Goal: Task Accomplishment & Management: Complete application form

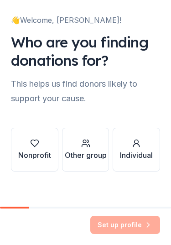
click at [39, 146] on icon "button" at bounding box center [34, 143] width 9 height 9
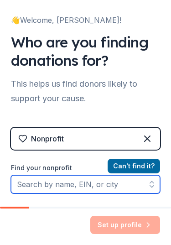
click at [63, 177] on input "Find your nonprofit" at bounding box center [85, 184] width 149 height 18
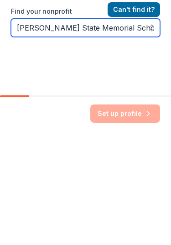
scroll to position [71, 0]
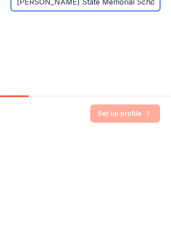
type input "[PERSON_NAME] State Memorial Scholarship for College of Health and Humani Devel…"
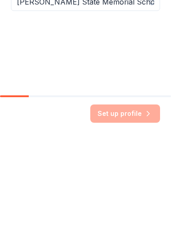
click at [124, 216] on div "Set up profile" at bounding box center [125, 225] width 70 height 18
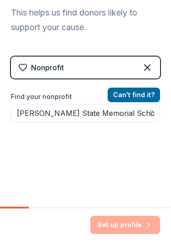
click at [126, 223] on div "Set up profile" at bounding box center [125, 225] width 70 height 18
click at [123, 222] on div "Set up profile" at bounding box center [125, 225] width 70 height 18
click at [122, 221] on div "Set up profile" at bounding box center [125, 225] width 70 height 18
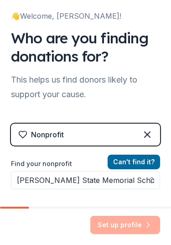
scroll to position [3, 0]
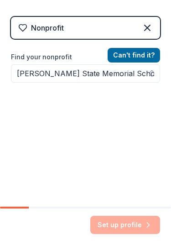
click at [121, 219] on div "Set up profile" at bounding box center [125, 225] width 70 height 18
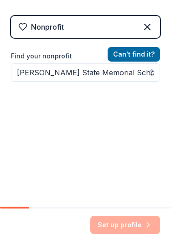
click at [120, 225] on div "Set up profile" at bounding box center [125, 225] width 70 height 18
click at [151, 51] on button "Can ' t find it?" at bounding box center [134, 54] width 52 height 15
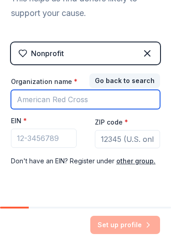
click at [71, 92] on input "Organization name *" at bounding box center [85, 99] width 149 height 19
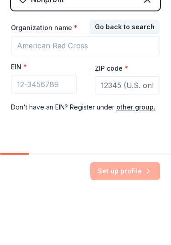
click at [134, 156] on button "other group." at bounding box center [135, 161] width 39 height 11
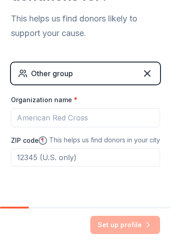
click at [144, 75] on icon at bounding box center [147, 73] width 11 height 11
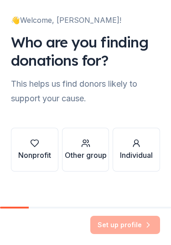
click at [97, 151] on div "Other group" at bounding box center [86, 155] width 42 height 11
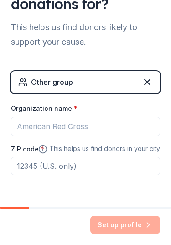
scroll to position [58, 0]
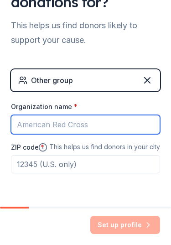
click at [37, 121] on input "Organization name *" at bounding box center [85, 124] width 149 height 19
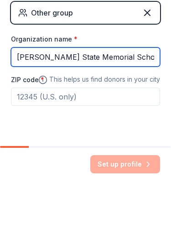
scroll to position [65, 0]
type input "[PERSON_NAME] State Memorial Scholarship"
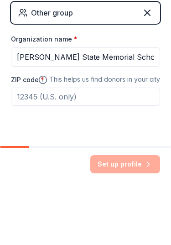
click at [89, 148] on input "ZIP code *" at bounding box center [85, 157] width 149 height 18
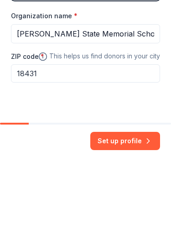
type input "18431"
click at [133, 216] on button "Set up profile" at bounding box center [125, 225] width 70 height 18
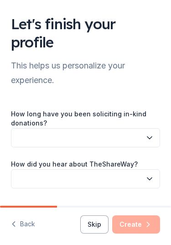
click at [45, 137] on button "button" at bounding box center [85, 137] width 149 height 19
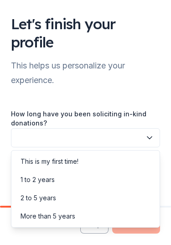
click at [75, 217] on div "More than 5 years" at bounding box center [85, 216] width 145 height 18
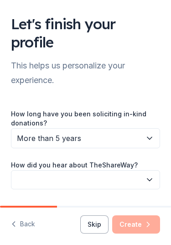
click at [43, 178] on button "button" at bounding box center [85, 179] width 149 height 19
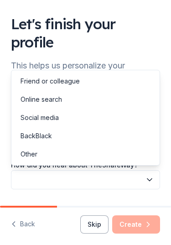
click at [57, 117] on div "Social media" at bounding box center [40, 117] width 38 height 11
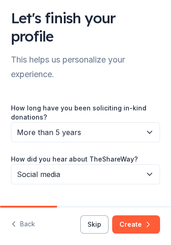
scroll to position [5, 0]
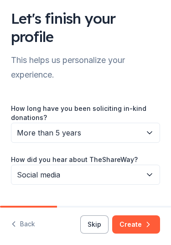
click at [144, 223] on icon "button" at bounding box center [148, 224] width 9 height 9
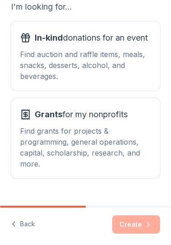
scroll to position [115, 0]
click at [94, 54] on div "Find auction and raffle items, meals, snacks, desserts, alcohol, and beverages." at bounding box center [85, 65] width 131 height 33
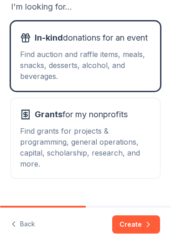
click at [143, 229] on button "Create" at bounding box center [136, 224] width 48 height 18
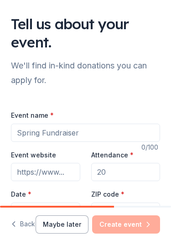
click at [107, 133] on input "Event name *" at bounding box center [85, 133] width 149 height 18
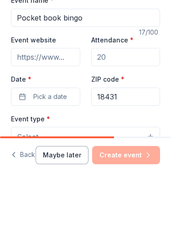
scroll to position [50, 0]
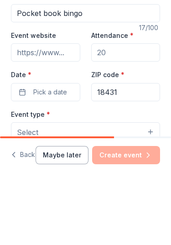
type input "Pocket book bingo"
click at [121, 113] on input "Attendance *" at bounding box center [125, 122] width 69 height 18
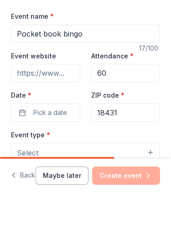
type input "60"
click at [58, 156] on span "Pick a date" at bounding box center [50, 161] width 34 height 11
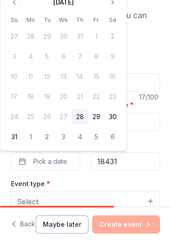
click at [116, 8] on button "Go to next month" at bounding box center [112, 2] width 13 height 13
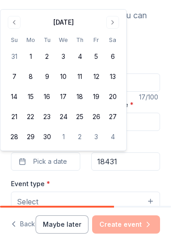
click at [120, 7] on div "Tell us about your event. We'll find in-kind donations you can apply for. Event…" at bounding box center [85, 234] width 171 height 568
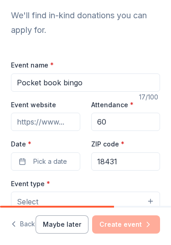
click at [90, 62] on div "Event name * Pocket book bingo" at bounding box center [85, 75] width 149 height 32
click at [66, 163] on button "Pick a date" at bounding box center [45, 161] width 69 height 18
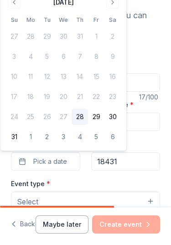
click at [115, 8] on button "Go to next month" at bounding box center [112, 2] width 13 height 13
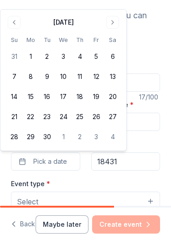
click at [112, 26] on button "Go to next month" at bounding box center [112, 22] width 13 height 13
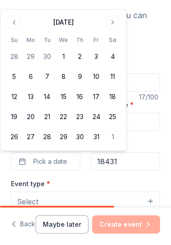
click at [114, 26] on button "Go to next month" at bounding box center [112, 22] width 13 height 13
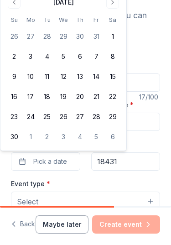
click at [18, 77] on button "9" at bounding box center [14, 76] width 16 height 16
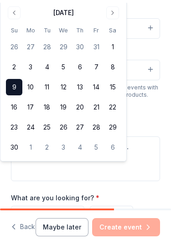
scroll to position [227, 0]
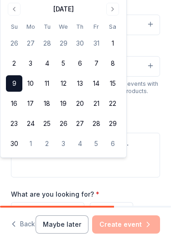
click at [119, 6] on button "Go to next month" at bounding box center [112, 9] width 13 height 13
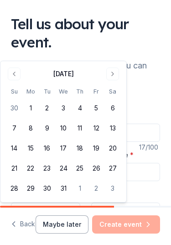
scroll to position [0, 0]
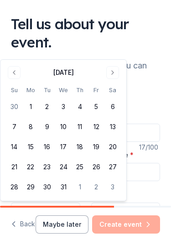
click at [100, 31] on div "Tell us about your event." at bounding box center [85, 33] width 149 height 36
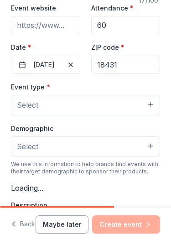
scroll to position [148, 0]
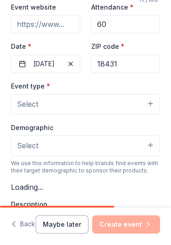
click at [152, 108] on button "Select" at bounding box center [85, 104] width 149 height 20
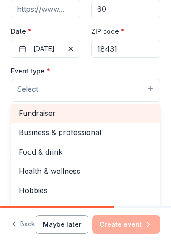
click at [58, 116] on span "Fundraiser" at bounding box center [86, 113] width 134 height 12
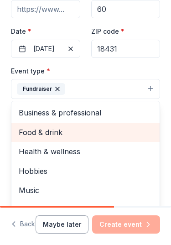
click at [63, 129] on span "Food & drink" at bounding box center [86, 132] width 134 height 12
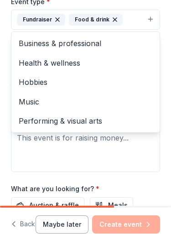
scroll to position [233, 0]
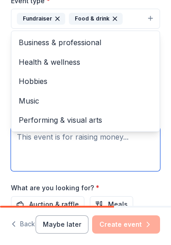
click at [119, 142] on textarea at bounding box center [85, 149] width 149 height 44
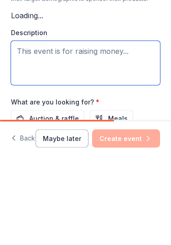
click at [140, 127] on textarea at bounding box center [85, 149] width 149 height 44
click at [136, 127] on textarea at bounding box center [85, 149] width 149 height 44
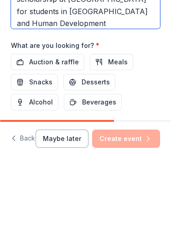
scroll to position [291, 0]
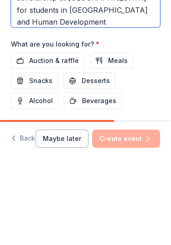
type textarea "This fundraiser will be for the memorial scholarship at [GEOGRAPHIC_DATA] for s…"
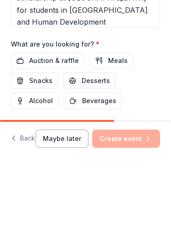
click at [57, 141] on span "Auction & raffle" at bounding box center [54, 146] width 50 height 11
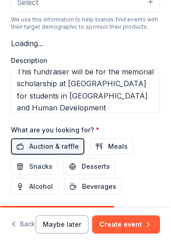
click at [52, 161] on span "Snacks" at bounding box center [40, 166] width 23 height 11
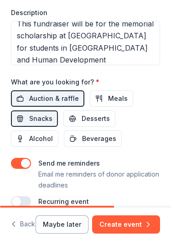
scroll to position [338, 0]
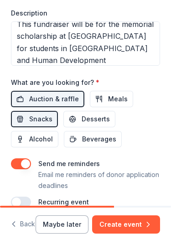
click at [82, 118] on span "Desserts" at bounding box center [96, 119] width 28 height 11
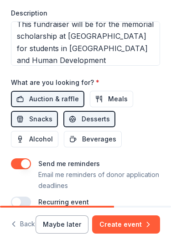
click at [116, 134] on span "Beverages" at bounding box center [99, 139] width 34 height 11
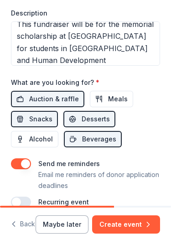
click at [129, 221] on button "Create event" at bounding box center [126, 224] width 68 height 18
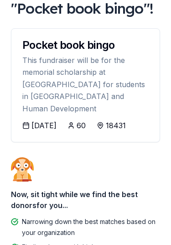
scroll to position [43, 0]
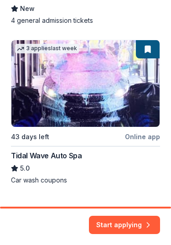
scroll to position [790, 0]
